Goal: Navigation & Orientation: Find specific page/section

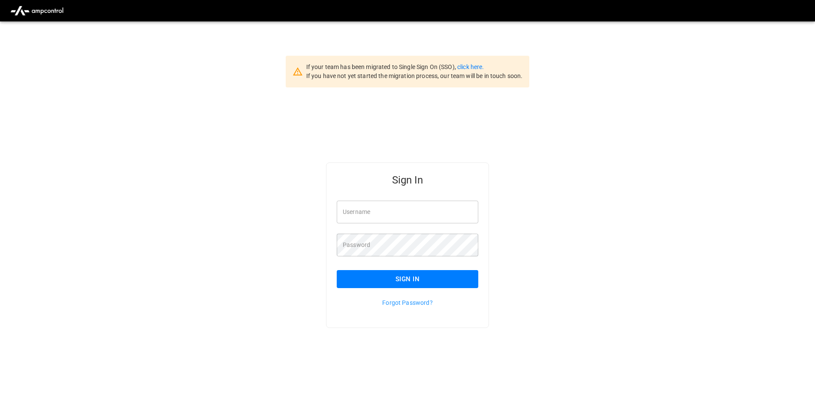
type input "**********"
click at [474, 66] on link "click here." at bounding box center [470, 66] width 27 height 7
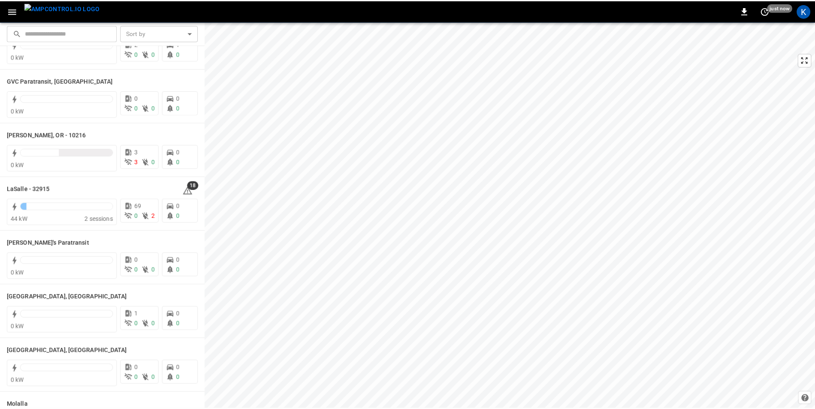
scroll to position [386, 0]
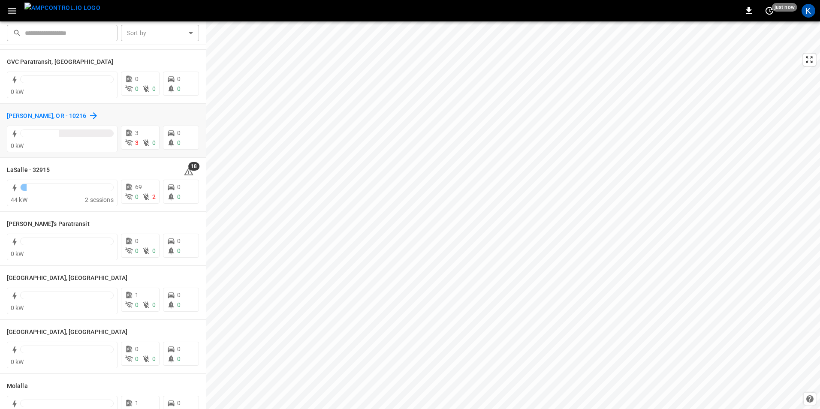
click at [24, 115] on h6 "[PERSON_NAME], OR - 10216" at bounding box center [47, 116] width 80 height 9
